Goal: Task Accomplishment & Management: Manage account settings

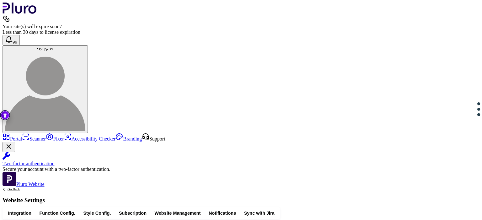
scroll to position [18, 0]
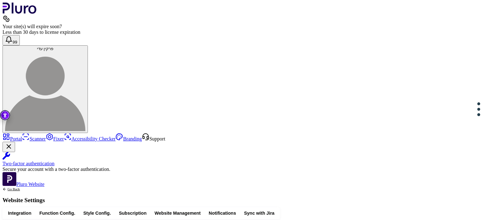
scroll to position [6, 0]
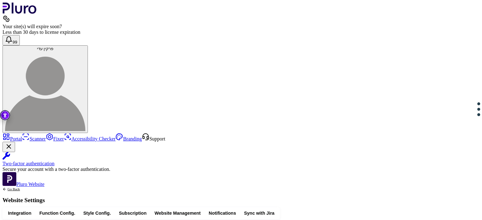
scroll to position [23, 0]
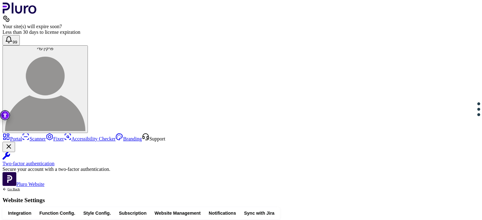
drag, startPoint x: 299, startPoint y: 182, endPoint x: 309, endPoint y: 181, distance: 9.7
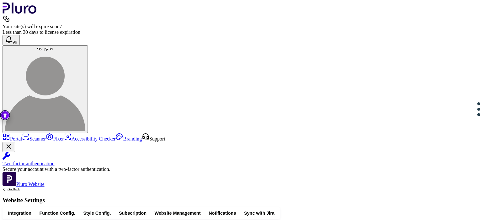
scroll to position [34, 0]
drag, startPoint x: 149, startPoint y: 165, endPoint x: 424, endPoint y: 170, distance: 275.0
copy div "**********"
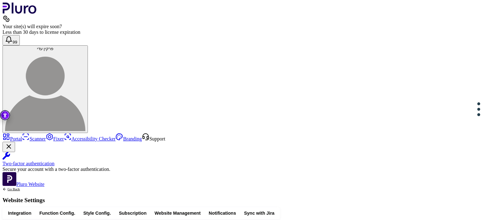
scroll to position [51, 0]
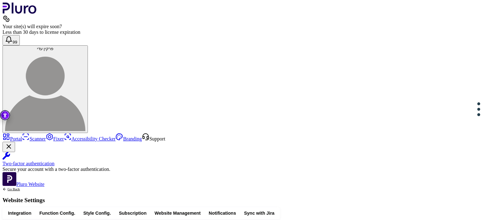
scroll to position [214, 0]
type input "*"
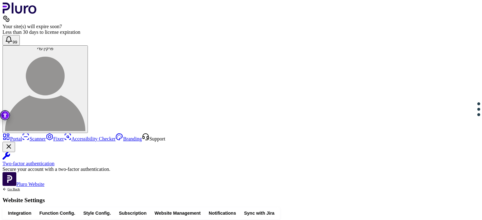
paste input "*"
type input "**********"
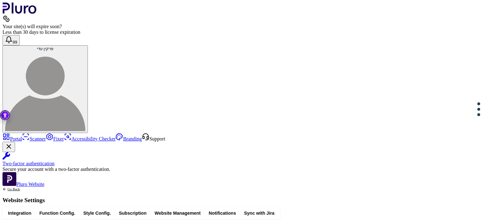
drag, startPoint x: 300, startPoint y: 161, endPoint x: 296, endPoint y: 161, distance: 4.4
